Goal: Transaction & Acquisition: Purchase product/service

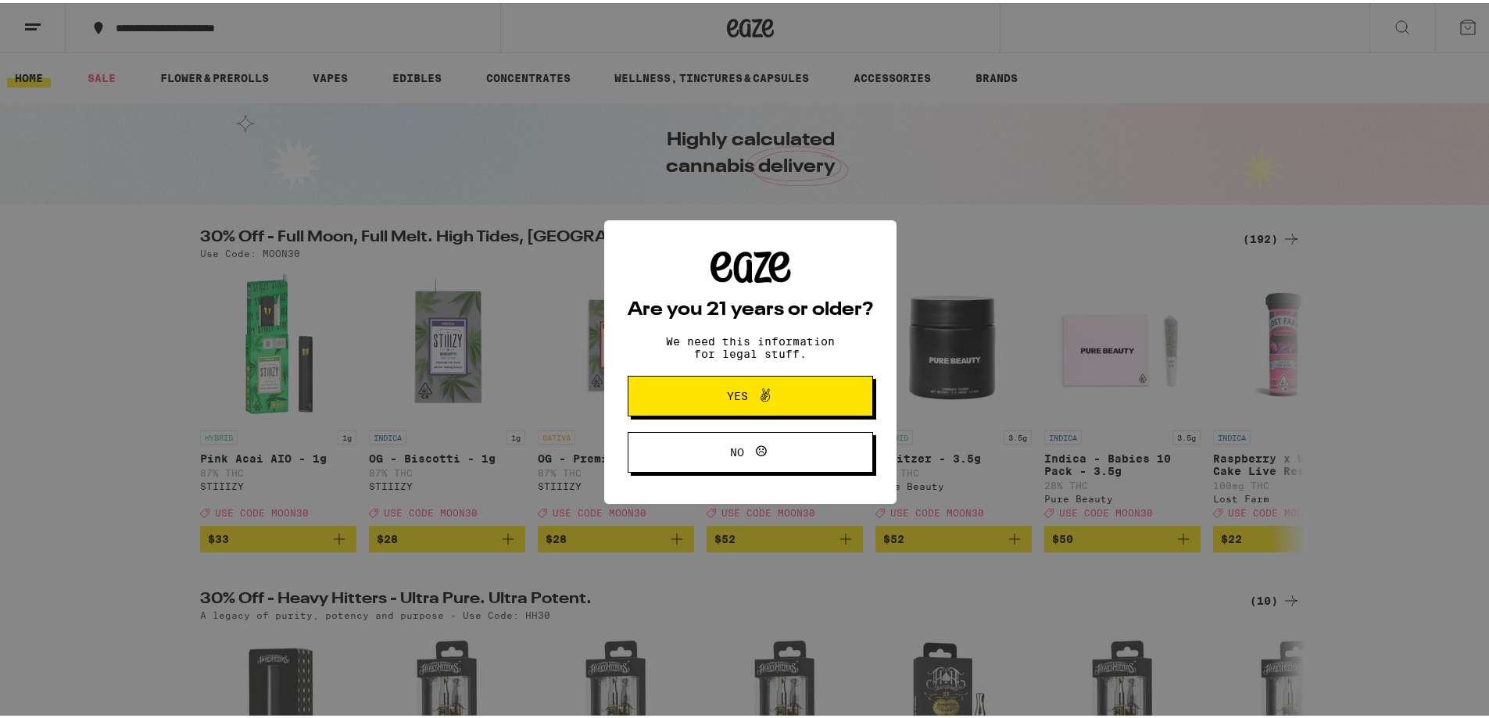
click at [711, 393] on span "Yes" at bounding box center [750, 393] width 119 height 20
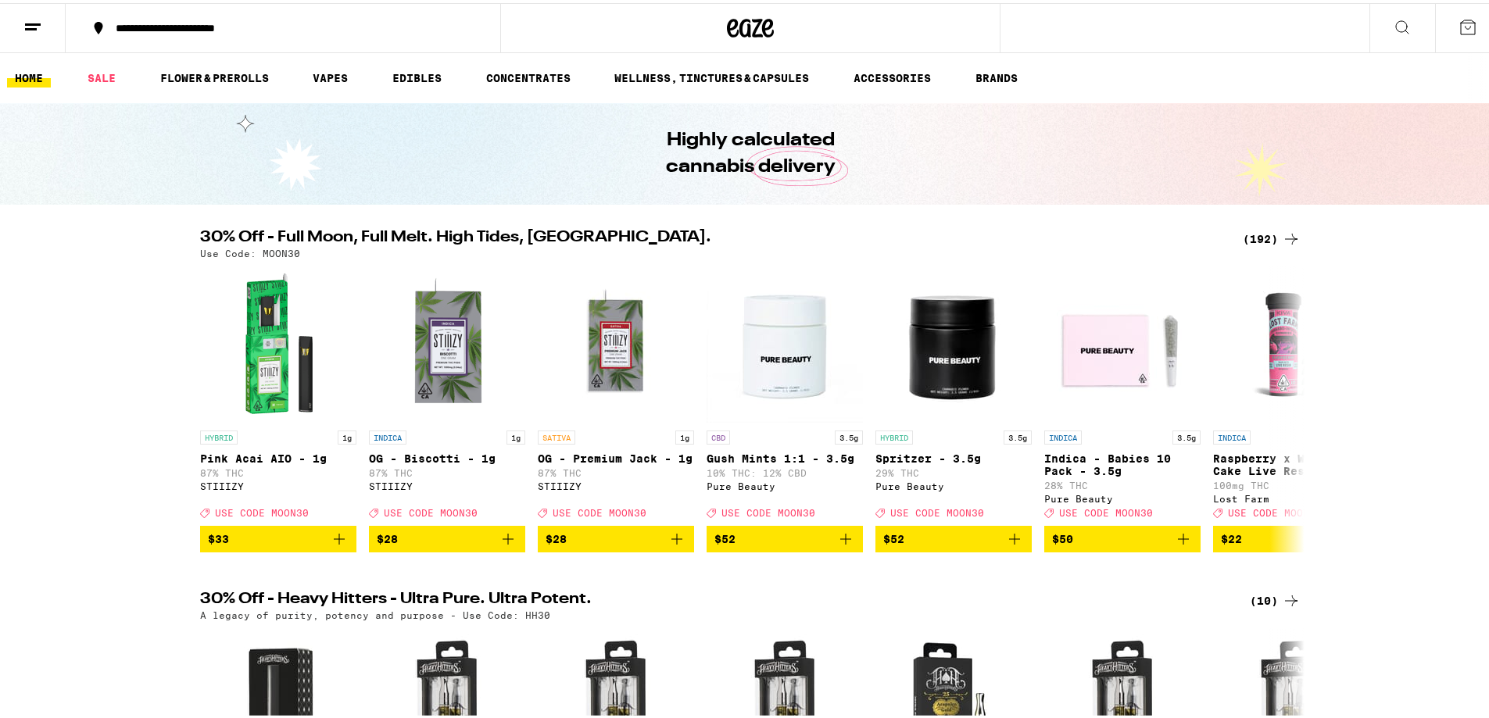
click at [1246, 238] on div "(192)" at bounding box center [1272, 236] width 58 height 19
